Goal: Information Seeking & Learning: Understand process/instructions

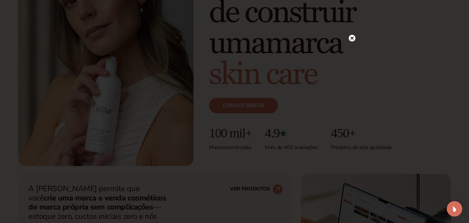
scroll to position [134, 0]
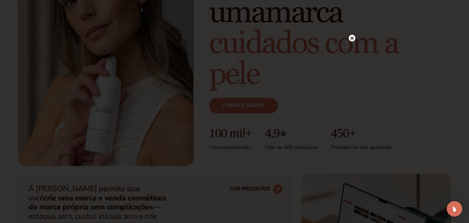
click at [351, 37] on circle at bounding box center [351, 38] width 7 height 7
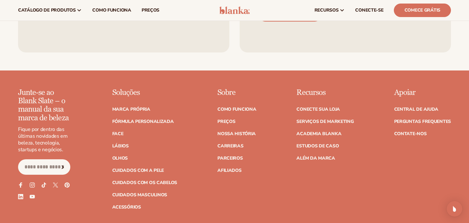
scroll to position [2620, 0]
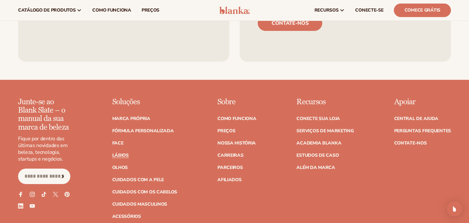
click at [121, 152] on font "Lábios" at bounding box center [120, 155] width 16 height 6
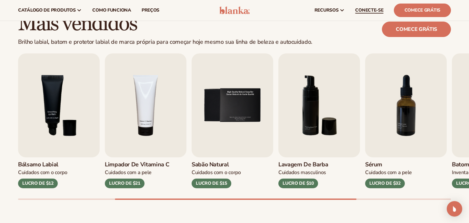
scroll to position [174, 0]
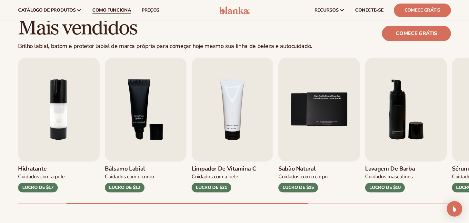
click at [111, 8] on font "Como funciona" at bounding box center [111, 10] width 39 height 6
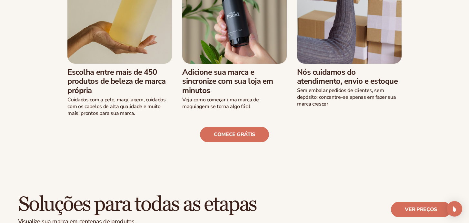
scroll to position [227, 0]
click at [235, 135] on font "Comece grátis" at bounding box center [234, 134] width 41 height 7
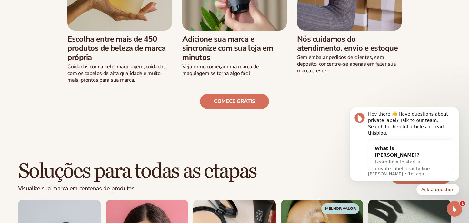
scroll to position [260, 0]
click at [456, 210] on icon "Abra o Intercom Messenger" at bounding box center [453, 208] width 11 height 11
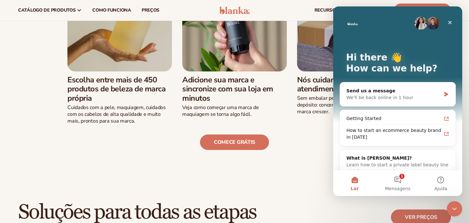
scroll to position [209, 0]
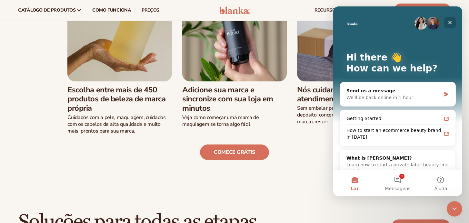
click at [450, 23] on icon "Close" at bounding box center [450, 23] width 4 height 4
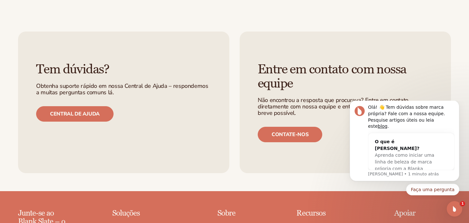
scroll to position [1332, 0]
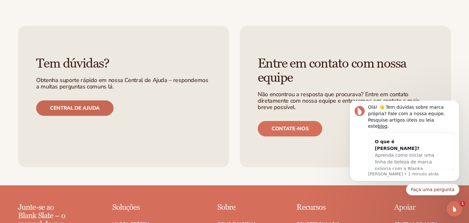
click at [94, 105] on font "Central de ajuda" at bounding box center [75, 108] width 50 height 7
